Goal: Task Accomplishment & Management: Use online tool/utility

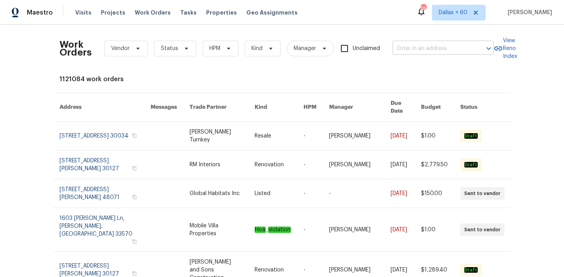
click at [429, 45] on input "text" at bounding box center [432, 49] width 79 height 12
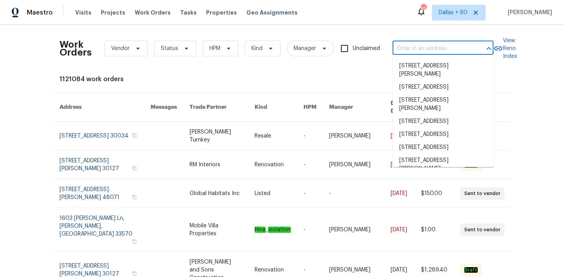
paste input "[STREET_ADDRESS]"
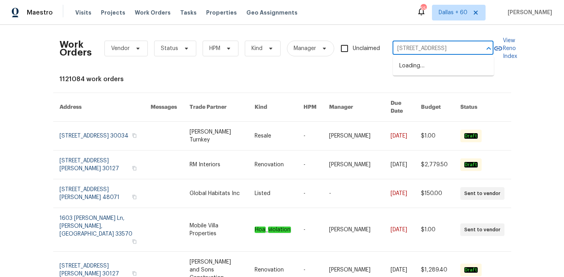
type input "[STREET_ADDRESS]"
click at [431, 73] on li "[STREET_ADDRESS]" at bounding box center [443, 66] width 101 height 13
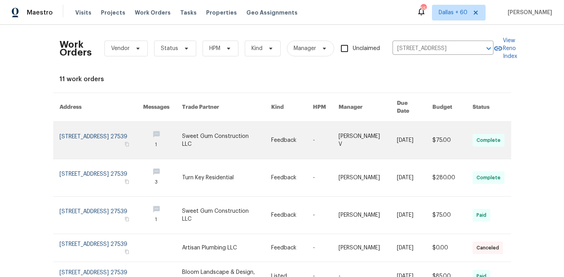
click at [207, 134] on link at bounding box center [226, 140] width 89 height 37
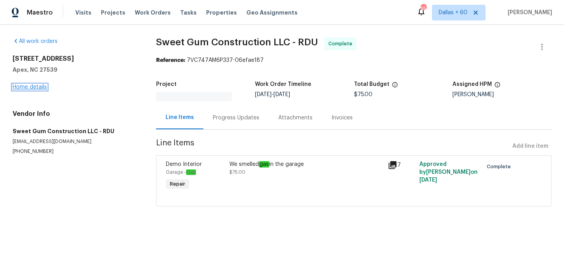
click at [31, 86] on link "Home details" at bounding box center [30, 87] width 34 height 6
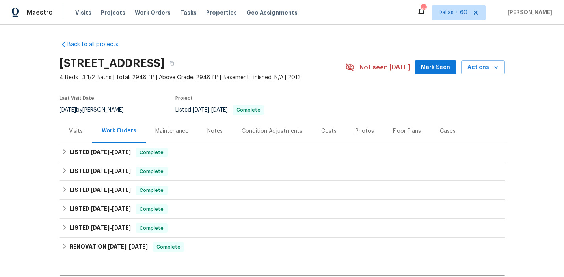
scroll to position [89, 0]
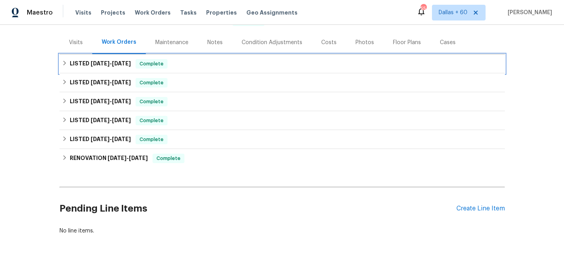
click at [222, 71] on div "LISTED [DATE] - [DATE] Complete" at bounding box center [282, 63] width 445 height 19
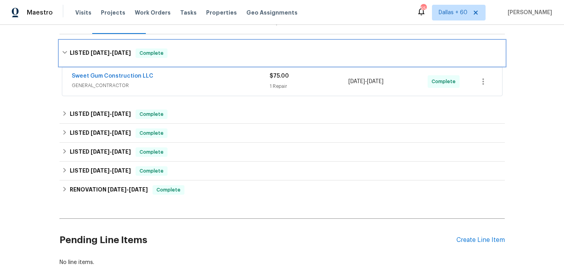
scroll to position [112, 0]
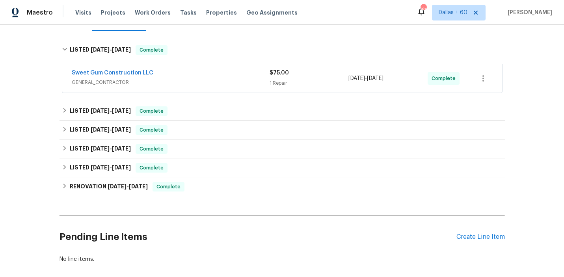
click at [222, 76] on div "Sweet Gum Construction LLC" at bounding box center [171, 73] width 198 height 9
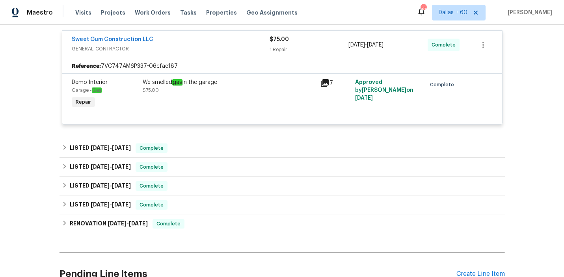
scroll to position [152, 0]
click at [214, 138] on div "Back to all projects [STREET_ADDRESS] 4 Beds | 3 1/2 Baths | Total: 2948 ft² | …" at bounding box center [282, 94] width 445 height 424
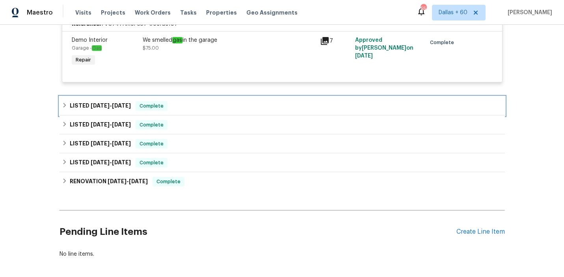
click at [213, 106] on div "LISTED [DATE] - [DATE] Complete" at bounding box center [282, 105] width 441 height 9
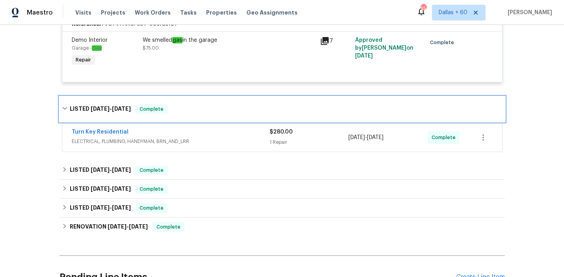
scroll to position [231, 0]
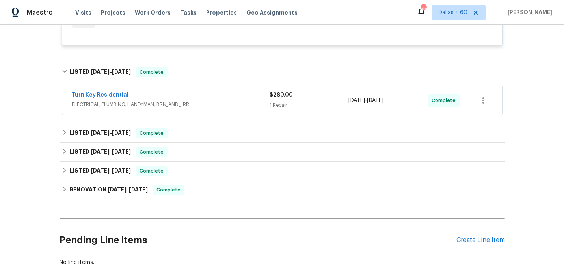
click at [213, 106] on span "ELECTRICAL, PLUMBING, HANDYMAN, BRN_AND_LRR" at bounding box center [171, 105] width 198 height 8
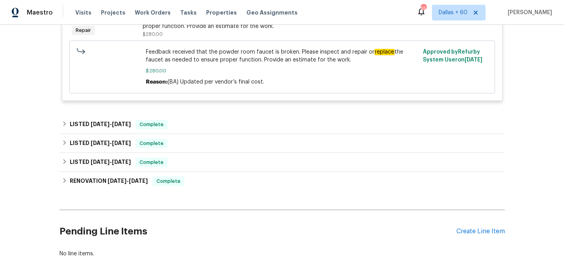
scroll to position [364, 0]
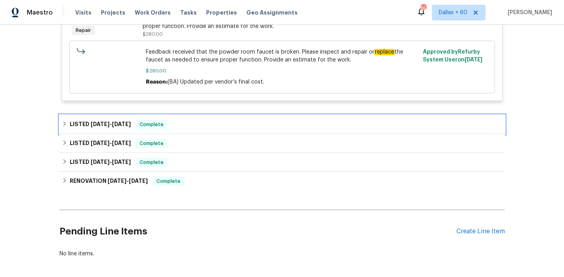
click at [212, 121] on div "LISTED [DATE] - [DATE] Complete" at bounding box center [282, 124] width 441 height 9
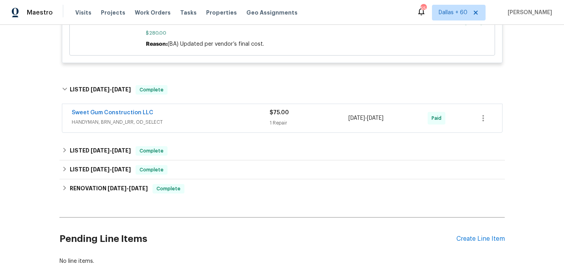
click at [212, 121] on span "HANDYMAN, BRN_AND_LRR, OD_SELECT" at bounding box center [171, 122] width 198 height 8
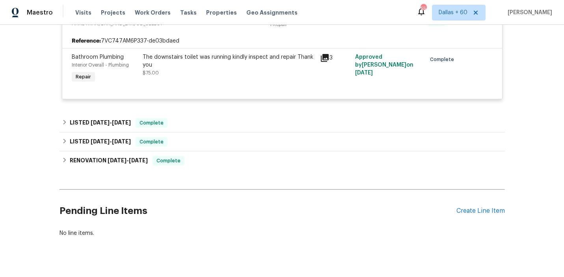
scroll to position [520, 0]
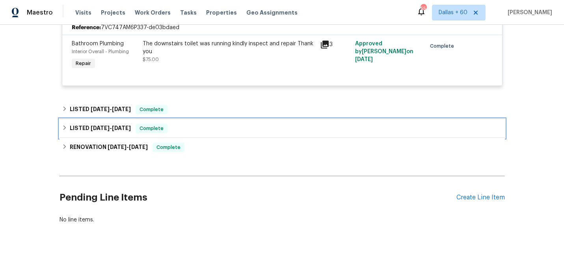
click at [212, 121] on div "LISTED [DATE] - [DATE] Complete" at bounding box center [282, 128] width 445 height 19
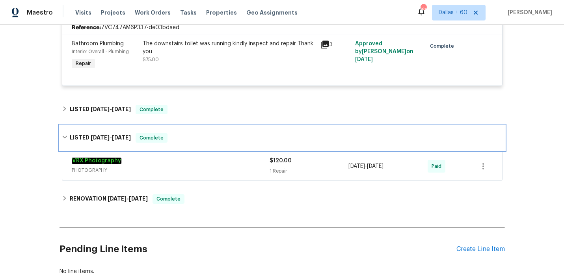
scroll to position [538, 0]
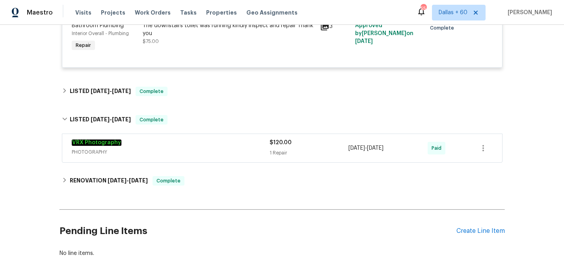
click at [212, 138] on div "VRX Photography PHOTOGRAPHY $120.00 1 Repair [DATE] - [DATE] Paid" at bounding box center [282, 148] width 440 height 28
click at [214, 146] on div "VRX Photography" at bounding box center [171, 143] width 198 height 9
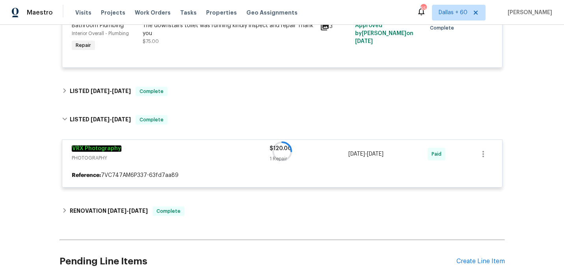
scroll to position [589, 0]
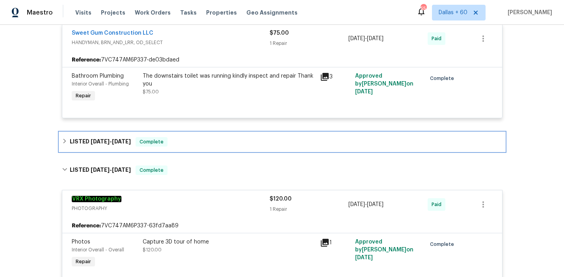
click at [214, 144] on div "LISTED [DATE] - [DATE] Complete" at bounding box center [282, 141] width 441 height 9
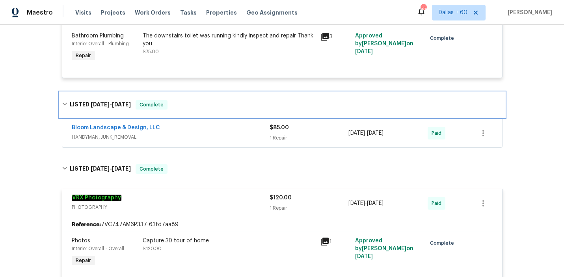
scroll to position [532, 0]
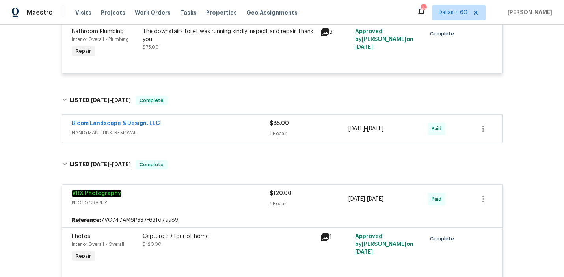
click at [217, 127] on div "Bloom Landscape & Design, LLC" at bounding box center [171, 123] width 198 height 9
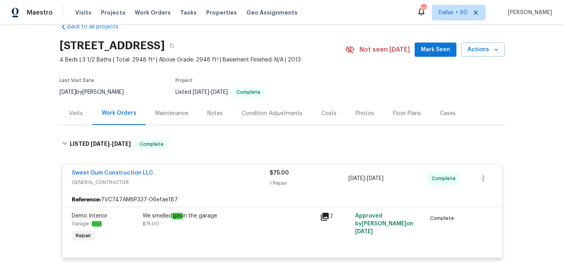
scroll to position [0, 0]
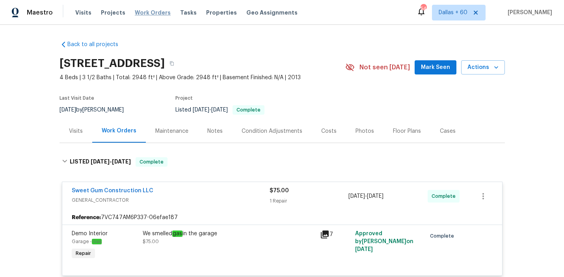
click at [142, 11] on span "Work Orders" at bounding box center [153, 13] width 36 height 8
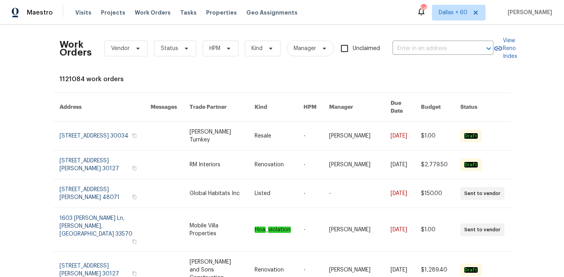
click at [448, 55] on div "Work Orders Vendor Status HPM Kind Manager Unclaimed ​" at bounding box center [277, 48] width 434 height 35
click at [444, 47] on input "text" at bounding box center [432, 49] width 79 height 12
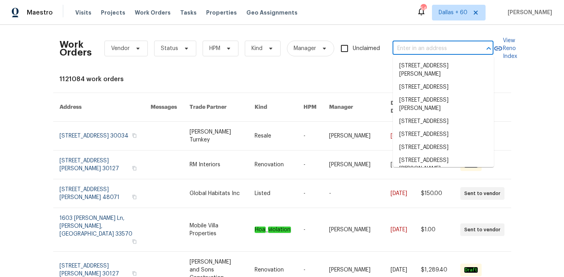
paste input "[STREET_ADDRESS]"
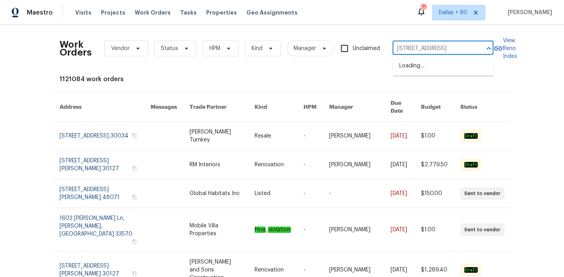
type input "[STREET_ADDRESS]"
click at [447, 70] on li "[STREET_ADDRESS]" at bounding box center [443, 66] width 101 height 13
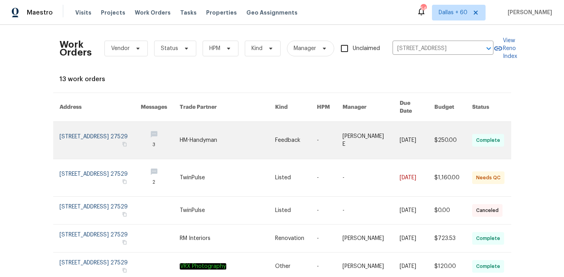
click at [202, 125] on link at bounding box center [228, 140] width 96 height 37
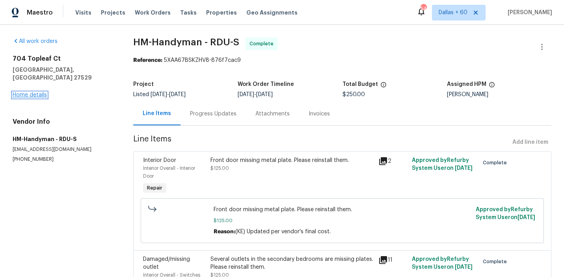
click at [32, 92] on link "Home details" at bounding box center [30, 95] width 34 height 6
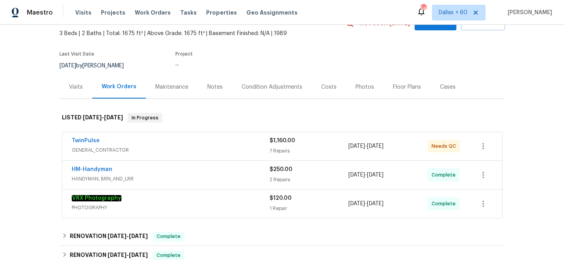
scroll to position [63, 0]
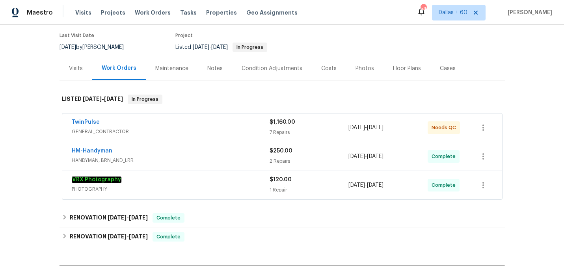
click at [204, 183] on div "VRX Photography" at bounding box center [171, 180] width 198 height 9
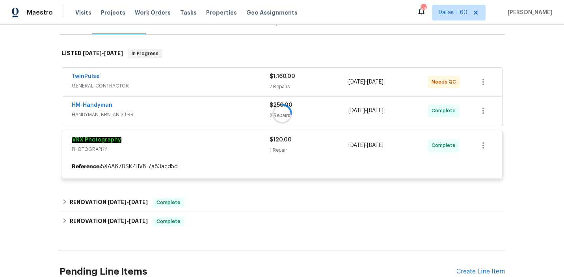
scroll to position [108, 0]
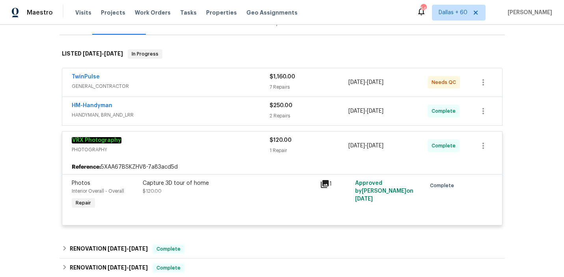
click at [214, 126] on div "TwinPulse GENERAL_CONTRACTOR $1,160.00 7 Repairs [DATE] - [DATE] Needs QC HM-Ha…" at bounding box center [282, 149] width 441 height 163
click at [207, 112] on span "HANDYMAN, BRN_AND_LRR" at bounding box center [171, 115] width 198 height 8
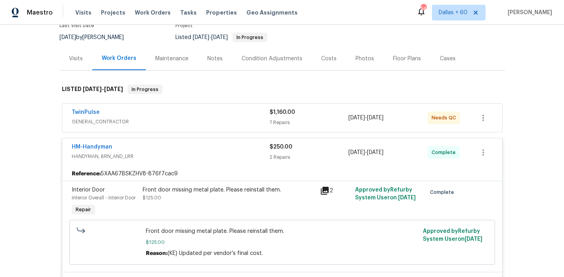
click at [207, 111] on div "TwinPulse" at bounding box center [171, 112] width 198 height 9
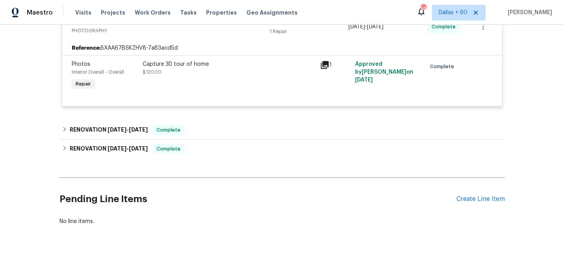
scroll to position [1075, 0]
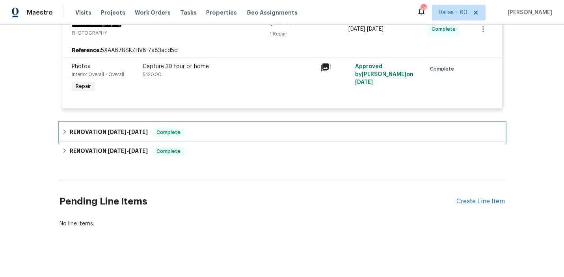
click at [213, 135] on div "RENOVATION [DATE] - [DATE] Complete" at bounding box center [282, 132] width 441 height 9
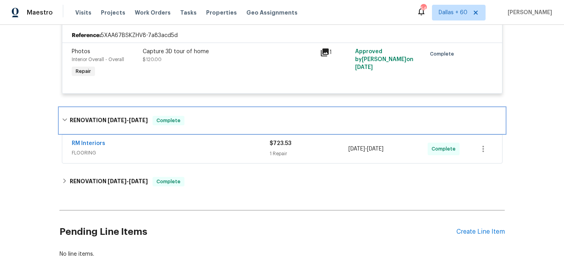
scroll to position [1091, 0]
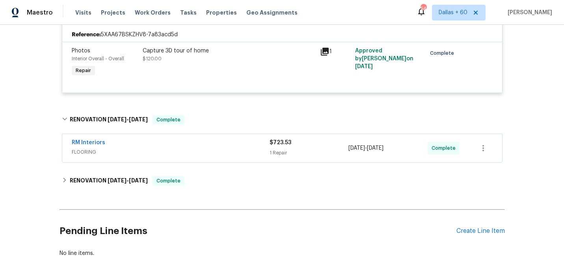
click at [214, 143] on div "RM Interiors" at bounding box center [171, 143] width 198 height 9
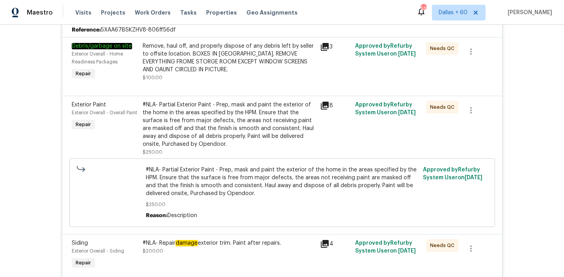
scroll to position [0, 0]
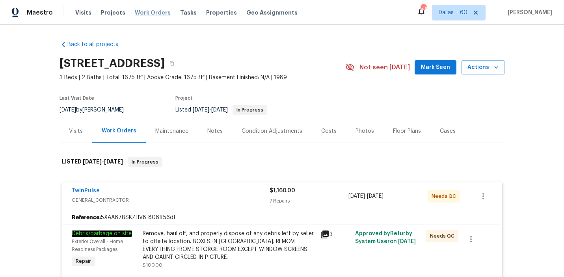
click at [142, 11] on span "Work Orders" at bounding box center [153, 13] width 36 height 8
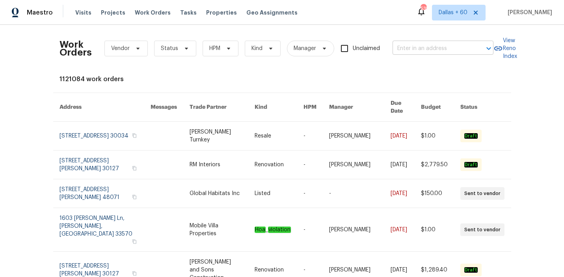
click at [438, 49] on input "text" at bounding box center [432, 49] width 79 height 12
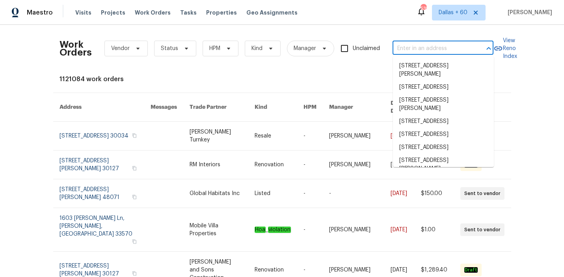
paste input "[STREET_ADDRESS]"
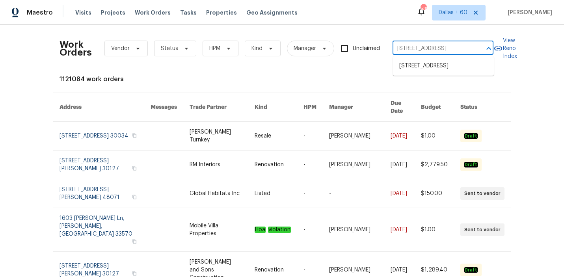
scroll to position [0, 12]
type input "[STREET_ADDRESS]"
click at [444, 69] on li "[STREET_ADDRESS]" at bounding box center [443, 66] width 101 height 13
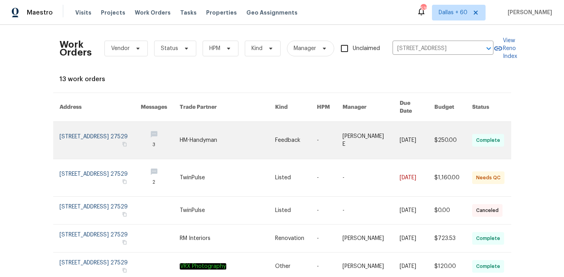
click at [196, 138] on link at bounding box center [228, 140] width 96 height 37
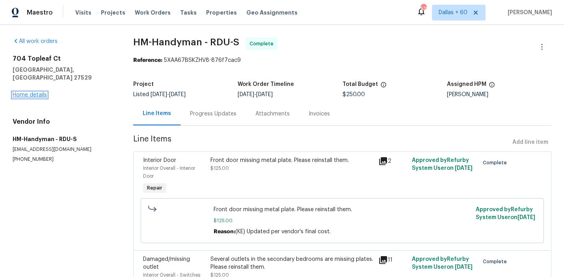
click at [24, 92] on link "Home details" at bounding box center [30, 95] width 34 height 6
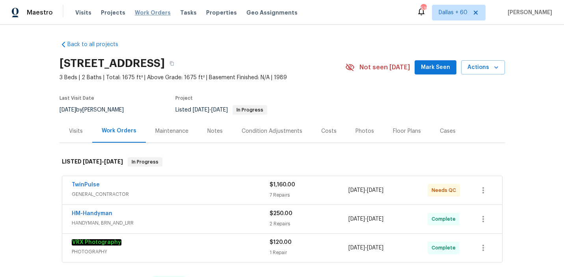
click at [150, 12] on span "Work Orders" at bounding box center [153, 13] width 36 height 8
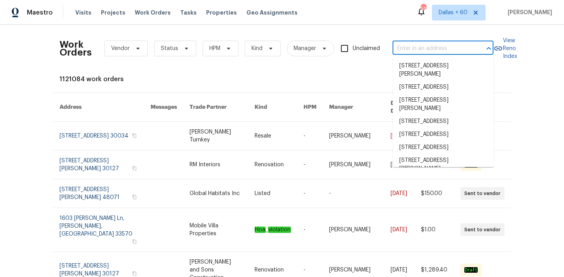
click at [416, 48] on input "text" at bounding box center [432, 49] width 79 height 12
paste input "[STREET_ADDRESS]"
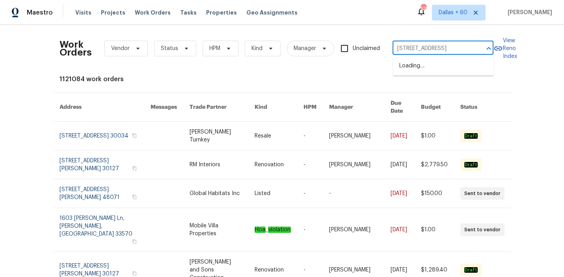
type input "[STREET_ADDRESS]"
click at [428, 72] on li "[STREET_ADDRESS]" at bounding box center [443, 66] width 101 height 13
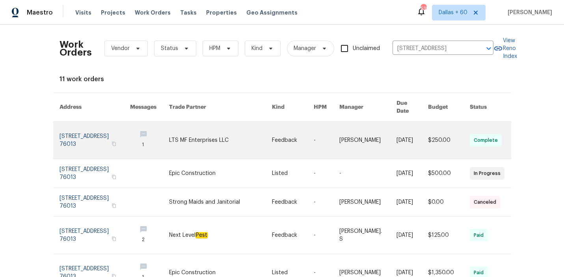
click at [246, 134] on link at bounding box center [220, 140] width 103 height 37
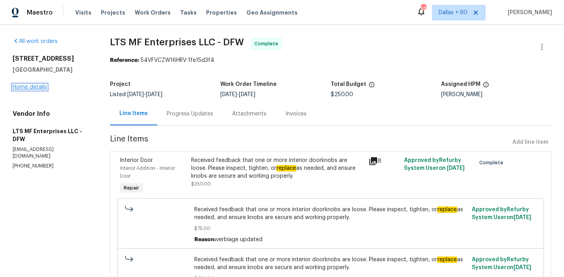
click at [22, 85] on link "Home details" at bounding box center [30, 87] width 34 height 6
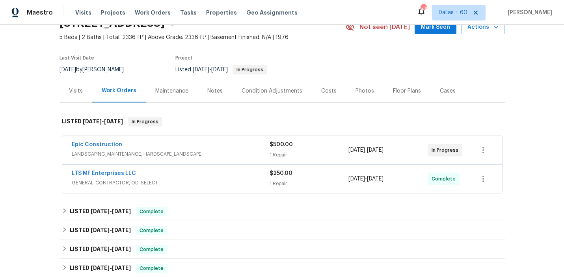
scroll to position [57, 0]
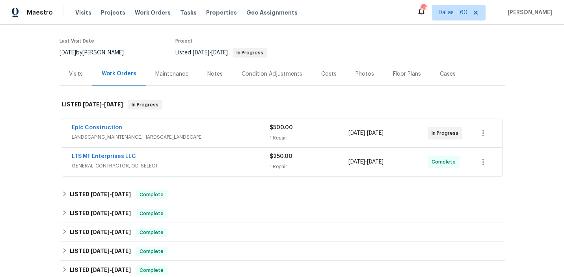
click at [253, 129] on div "Epic Construction" at bounding box center [171, 128] width 198 height 9
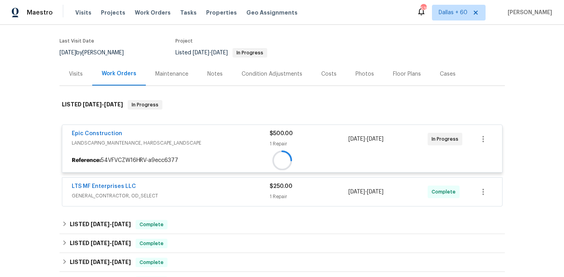
scroll to position [150, 0]
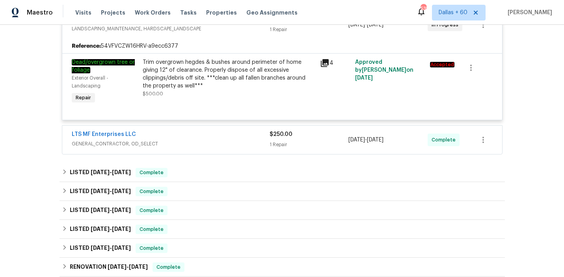
click at [207, 136] on div "LTS MF Enterprises LLC" at bounding box center [171, 134] width 198 height 9
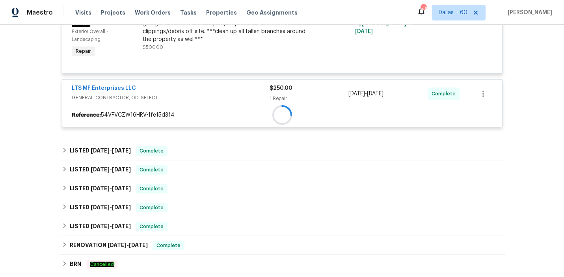
scroll to position [227, 0]
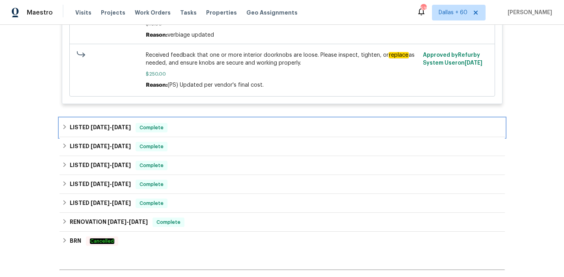
click at [204, 129] on div "LISTED [DATE] - [DATE] Complete" at bounding box center [282, 127] width 441 height 9
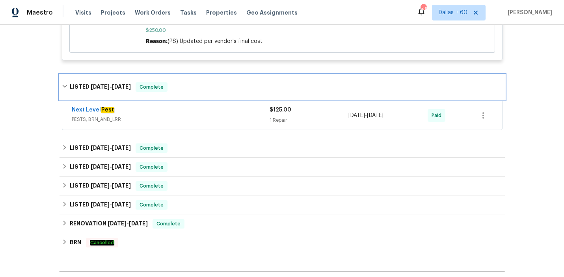
scroll to position [449, 0]
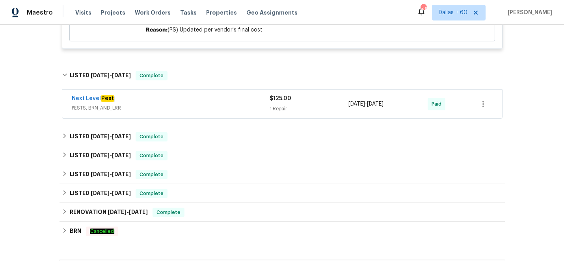
click at [200, 112] on span "PESTS, BRN_AND_LRR" at bounding box center [171, 108] width 198 height 8
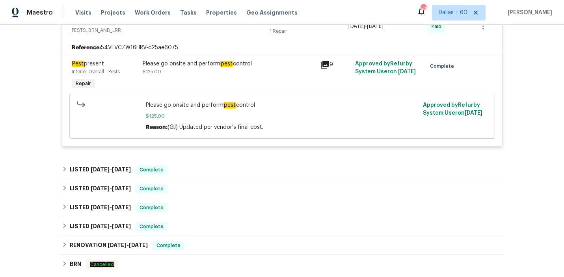
scroll to position [559, 0]
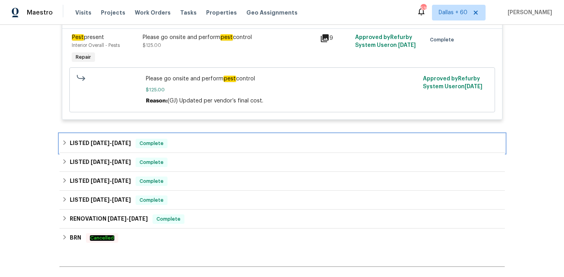
click at [192, 146] on div "LISTED [DATE] - [DATE] Complete" at bounding box center [282, 143] width 441 height 9
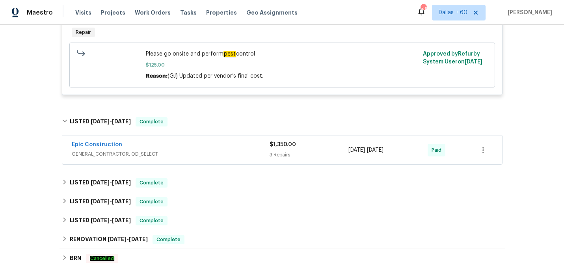
click at [192, 146] on div "Epic Construction" at bounding box center [171, 145] width 198 height 9
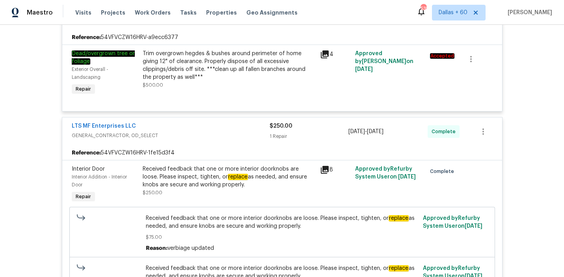
scroll to position [0, 0]
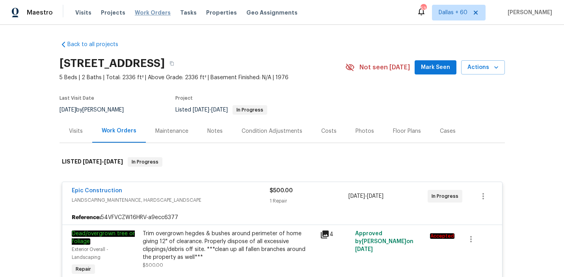
click at [146, 13] on span "Work Orders" at bounding box center [153, 13] width 36 height 8
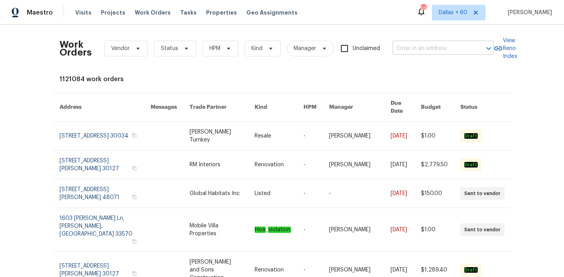
click at [434, 50] on input "text" at bounding box center [432, 49] width 79 height 12
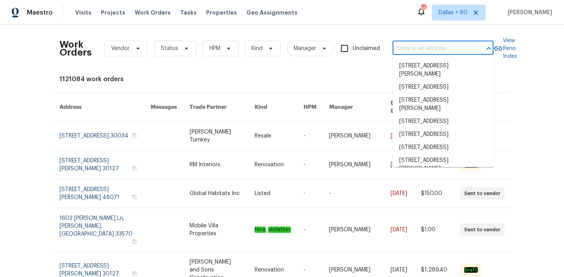
paste input "[STREET_ADDRESS]"
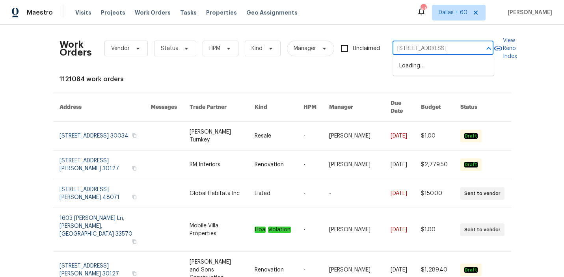
scroll to position [0, 27]
type input "[STREET_ADDRESS]"
click at [436, 65] on li "[STREET_ADDRESS]" at bounding box center [443, 66] width 101 height 13
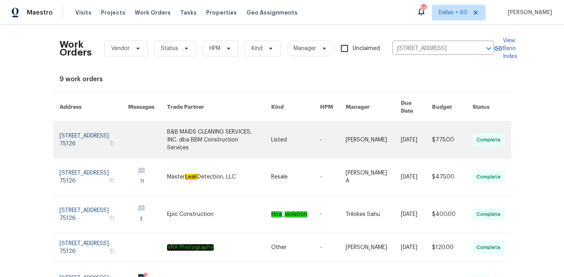
click at [232, 128] on link at bounding box center [219, 140] width 104 height 36
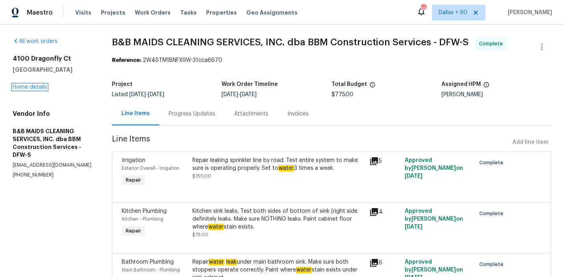
click at [34, 88] on link "Home details" at bounding box center [30, 87] width 34 height 6
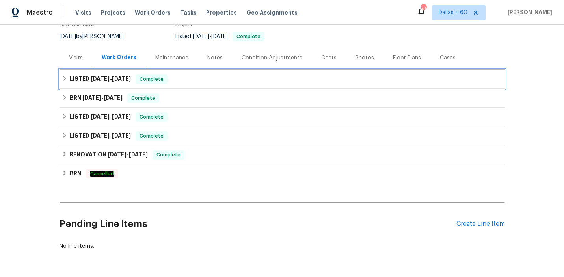
click at [236, 80] on div "LISTED [DATE] - [DATE] Complete" at bounding box center [282, 79] width 441 height 9
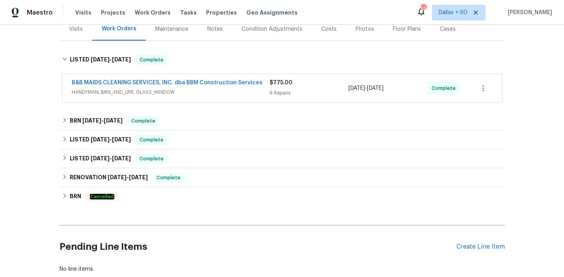
click at [237, 89] on span "HANDYMAN, BRN_AND_LRR, GLASS_WINDOW" at bounding box center [171, 92] width 198 height 8
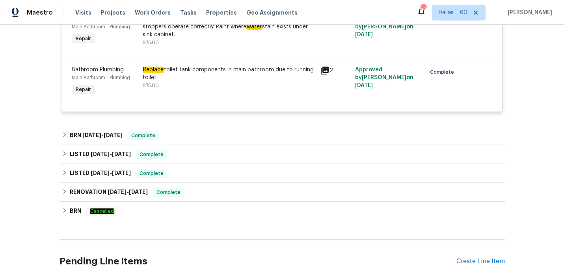
scroll to position [427, 0]
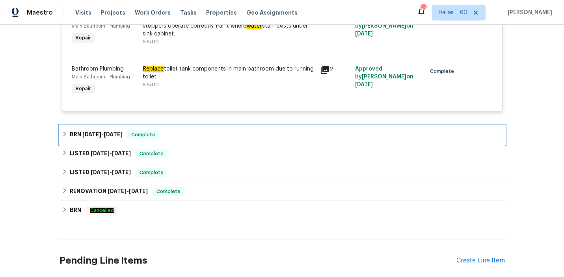
click at [184, 127] on div "BRN [DATE] - [DATE] Complete" at bounding box center [282, 134] width 445 height 19
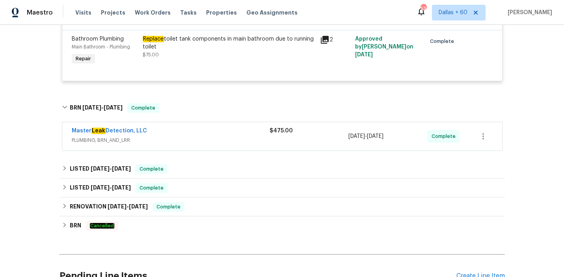
click at [184, 127] on div "Master Leak Detection, LLC PLUMBING, BRN_AND_LRR $475.00 [DATE] - [DATE] Comple…" at bounding box center [282, 136] width 440 height 28
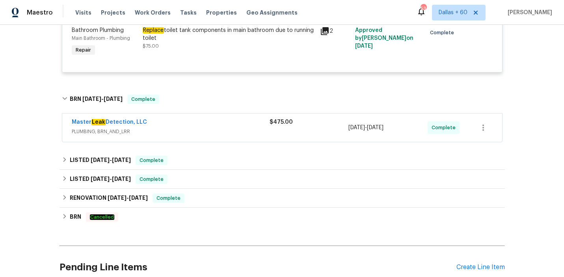
click at [184, 127] on div "Master Leak Detection, LLC" at bounding box center [171, 122] width 198 height 9
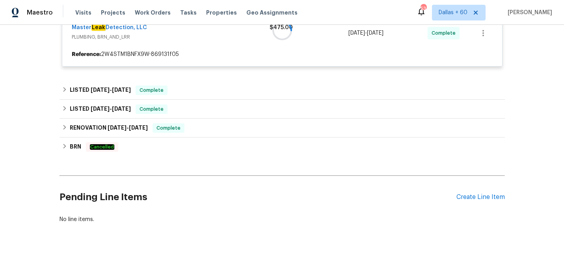
scroll to position [567, 0]
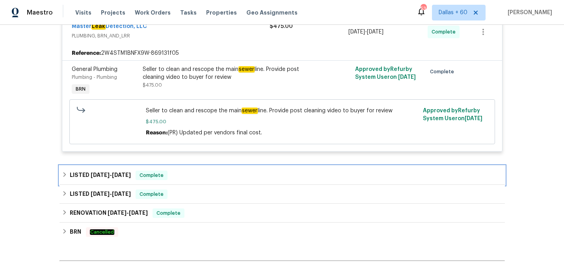
click at [194, 180] on div "LISTED [DATE] - [DATE] Complete" at bounding box center [282, 175] width 441 height 9
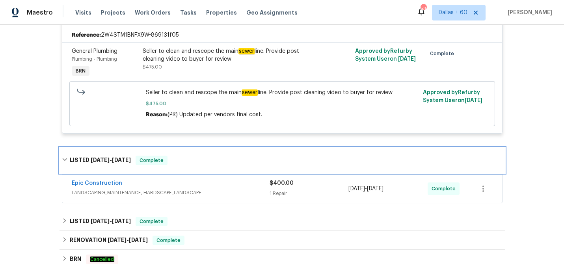
scroll to position [596, 0]
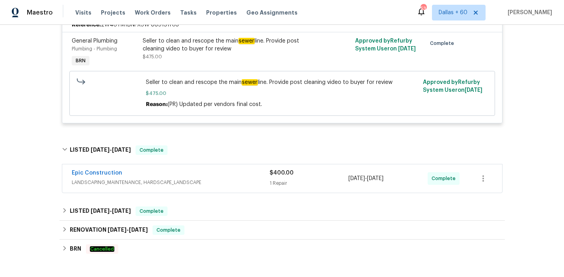
click at [194, 181] on span "LANDSCAPING_MAINTENANCE, HARDSCAPE_LANDSCAPE" at bounding box center [171, 183] width 198 height 8
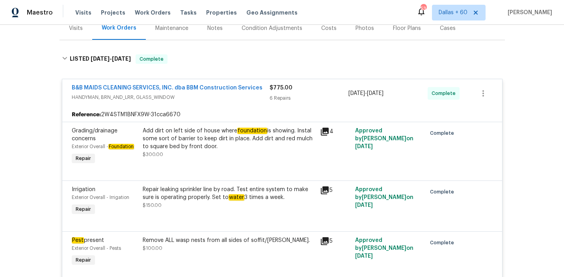
scroll to position [101, 0]
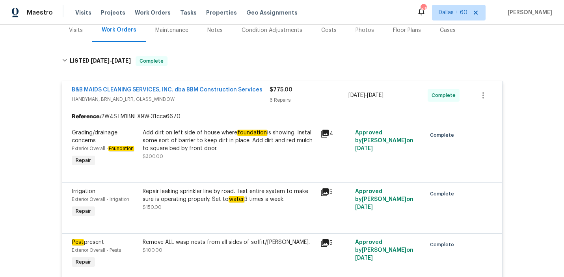
click at [161, 121] on div "Reference: 2W4STM1BNFX9W-31cca6670" at bounding box center [282, 117] width 440 height 14
click at [177, 142] on div "Add dirt on left side of house where foundation is showing. Instal some sort of…" at bounding box center [229, 141] width 173 height 24
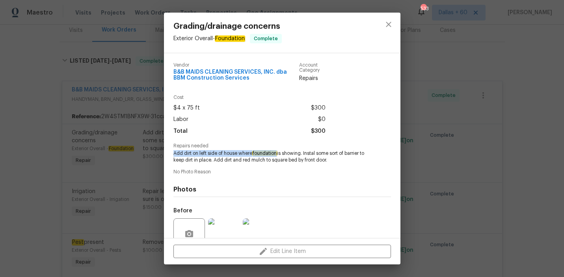
drag, startPoint x: 172, startPoint y: 153, endPoint x: 279, endPoint y: 153, distance: 107.2
click at [279, 153] on div "Vendor B&B MAIDS CLEANING SERVICES, INC. dba BBM Construction Services Account …" at bounding box center [282, 145] width 237 height 185
copy span "Add dirt on left side of house where foundation"
click at [28, 139] on div "Grading/drainage concerns Exterior Overall - Foundation Complete Vendor B&B MAI…" at bounding box center [282, 138] width 564 height 277
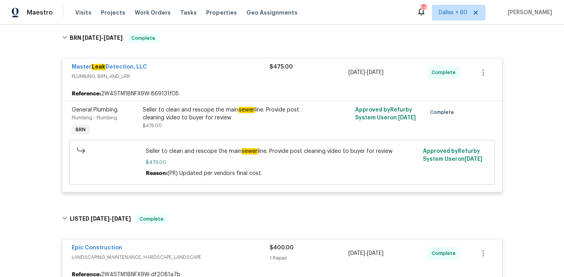
scroll to position [527, 0]
click at [220, 123] on div "Seller to clean and rescope the main sewer line. Provide post cleaning video to…" at bounding box center [229, 118] width 173 height 24
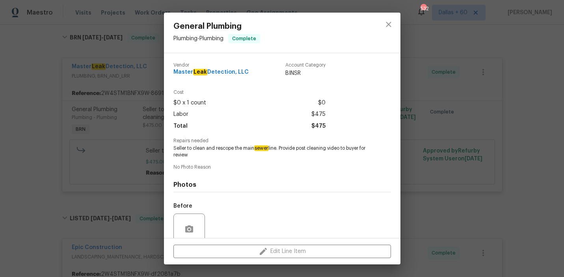
click at [411, 173] on div "General Plumbing Plumbing - Plumbing Complete Vendor Master Leak Detection, LLC…" at bounding box center [282, 138] width 564 height 277
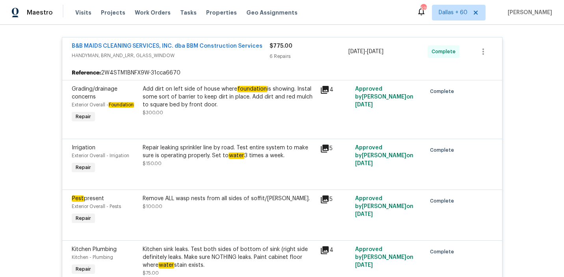
scroll to position [146, 0]
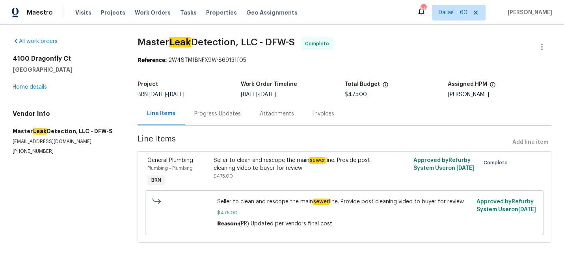
click at [202, 116] on div "Progress Updates" at bounding box center [217, 114] width 47 height 8
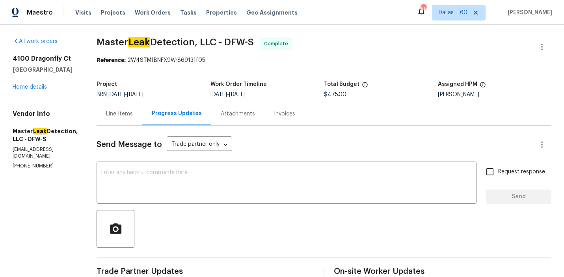
click at [287, 116] on div "Invoices" at bounding box center [284, 114] width 21 height 8
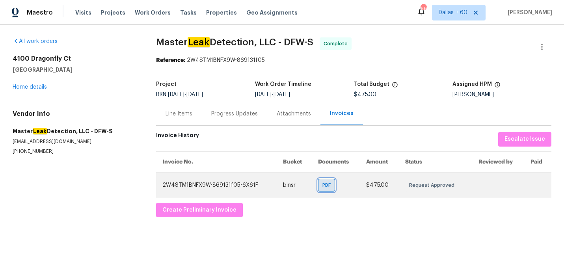
click at [330, 183] on span "PDF" at bounding box center [327, 185] width 11 height 8
